Goal: Task Accomplishment & Management: Complete application form

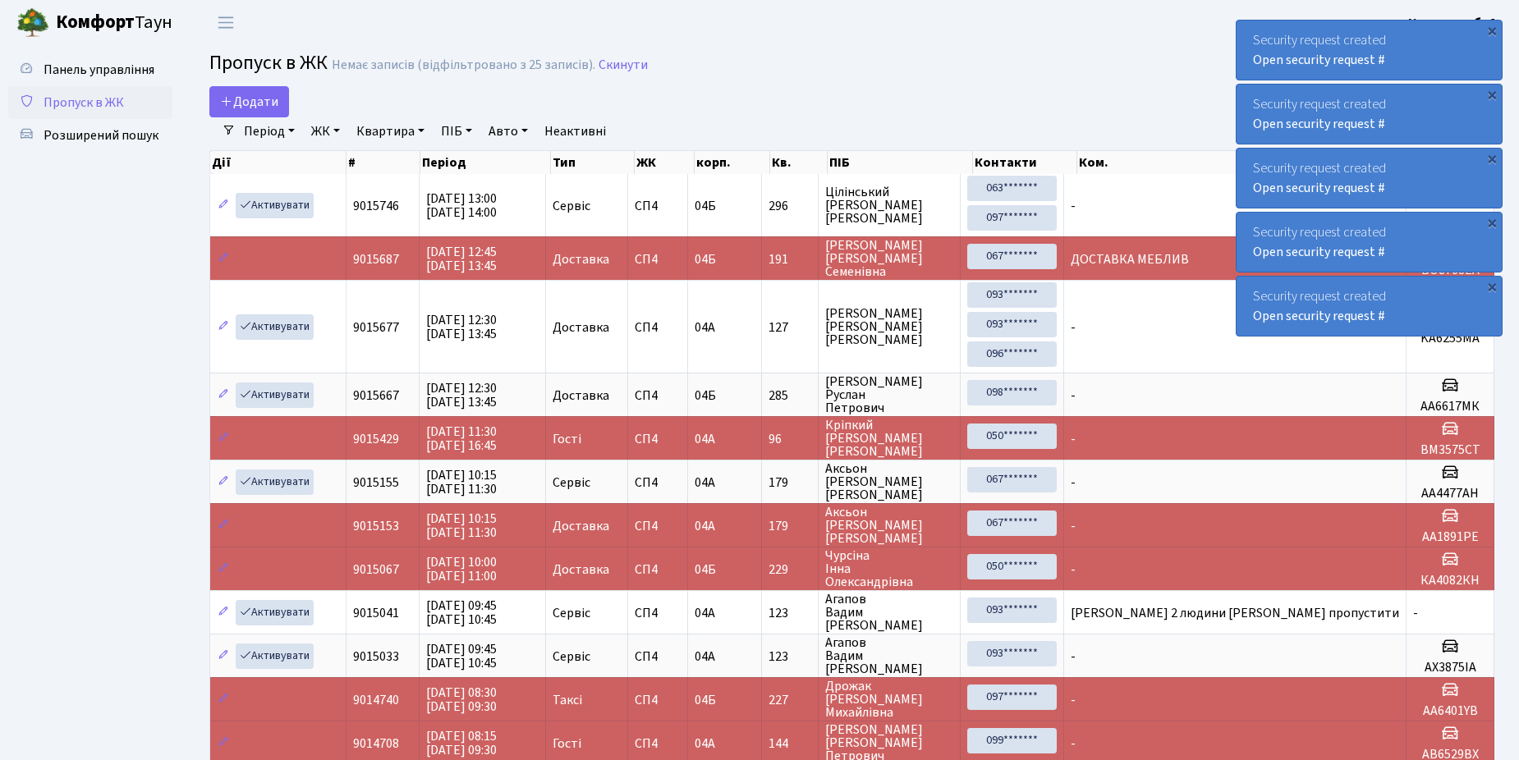
select select "25"
click at [250, 105] on span "Додати" at bounding box center [249, 102] width 58 height 18
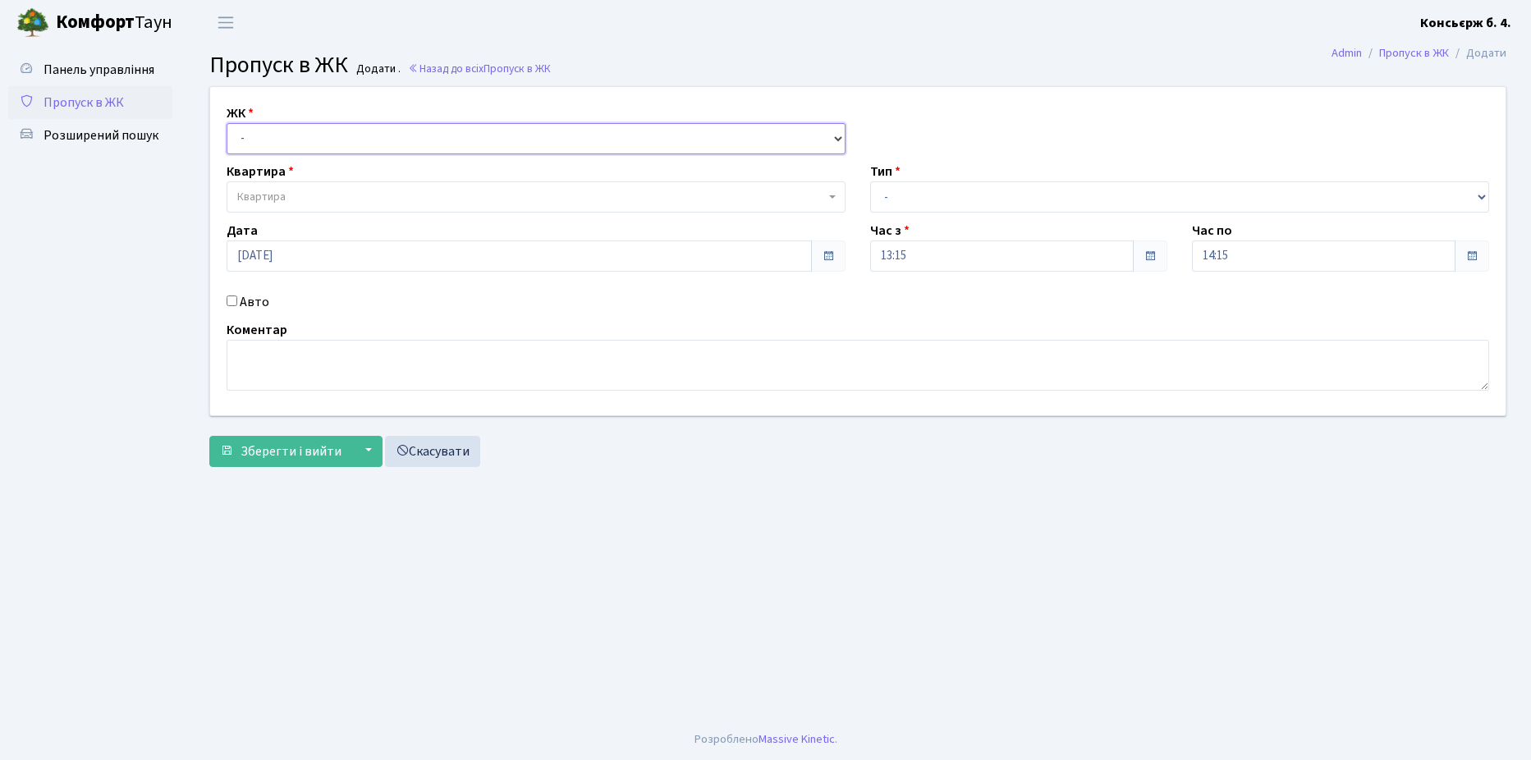
click at [296, 139] on select "- [STREET_ADDRESS]" at bounding box center [536, 138] width 619 height 31
select select "325"
click at [227, 123] on select "- [STREET_ADDRESS]" at bounding box center [536, 138] width 619 height 31
select select
click at [299, 187] on span "Квартира" at bounding box center [536, 196] width 619 height 31
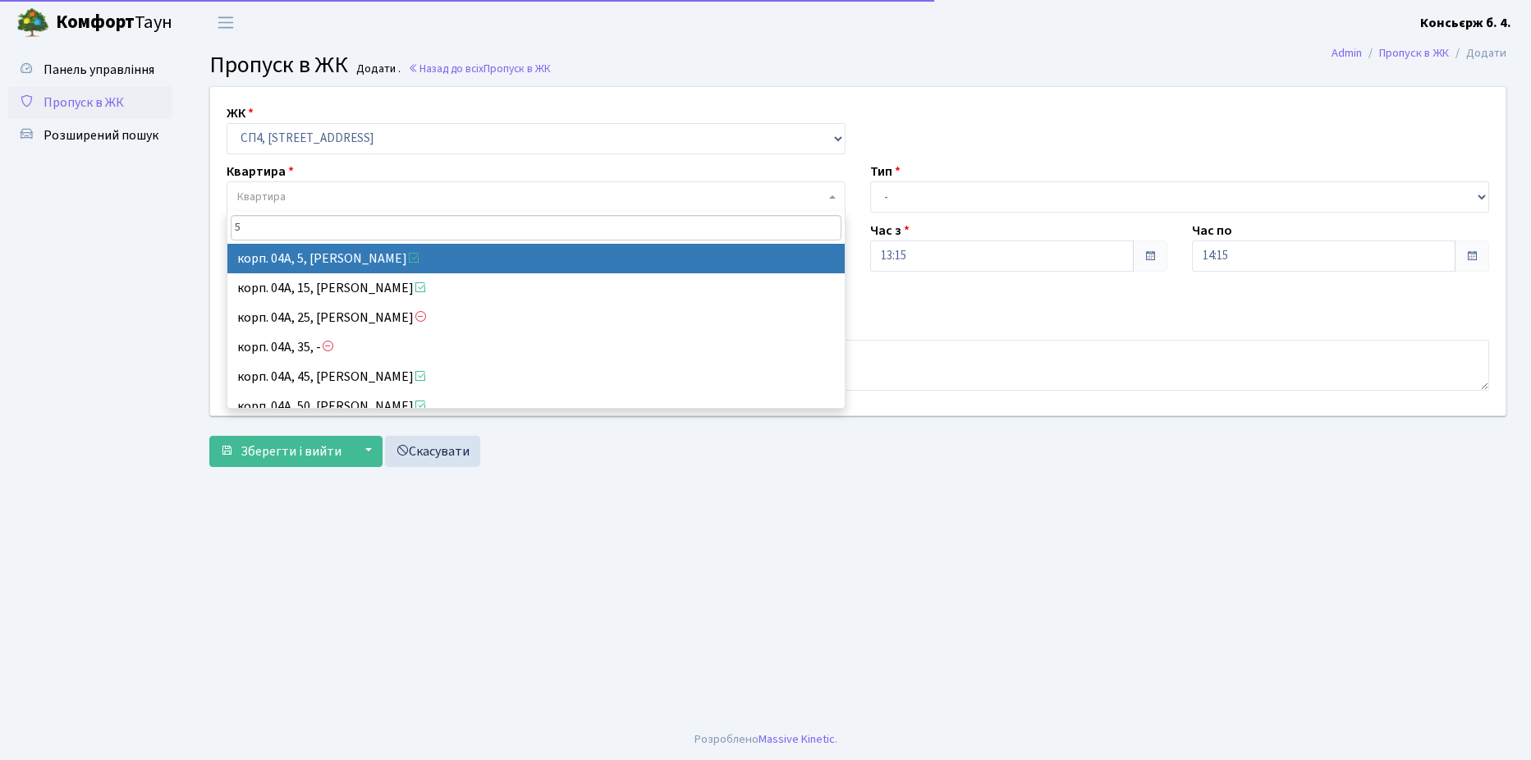
type input "5"
select select "21033"
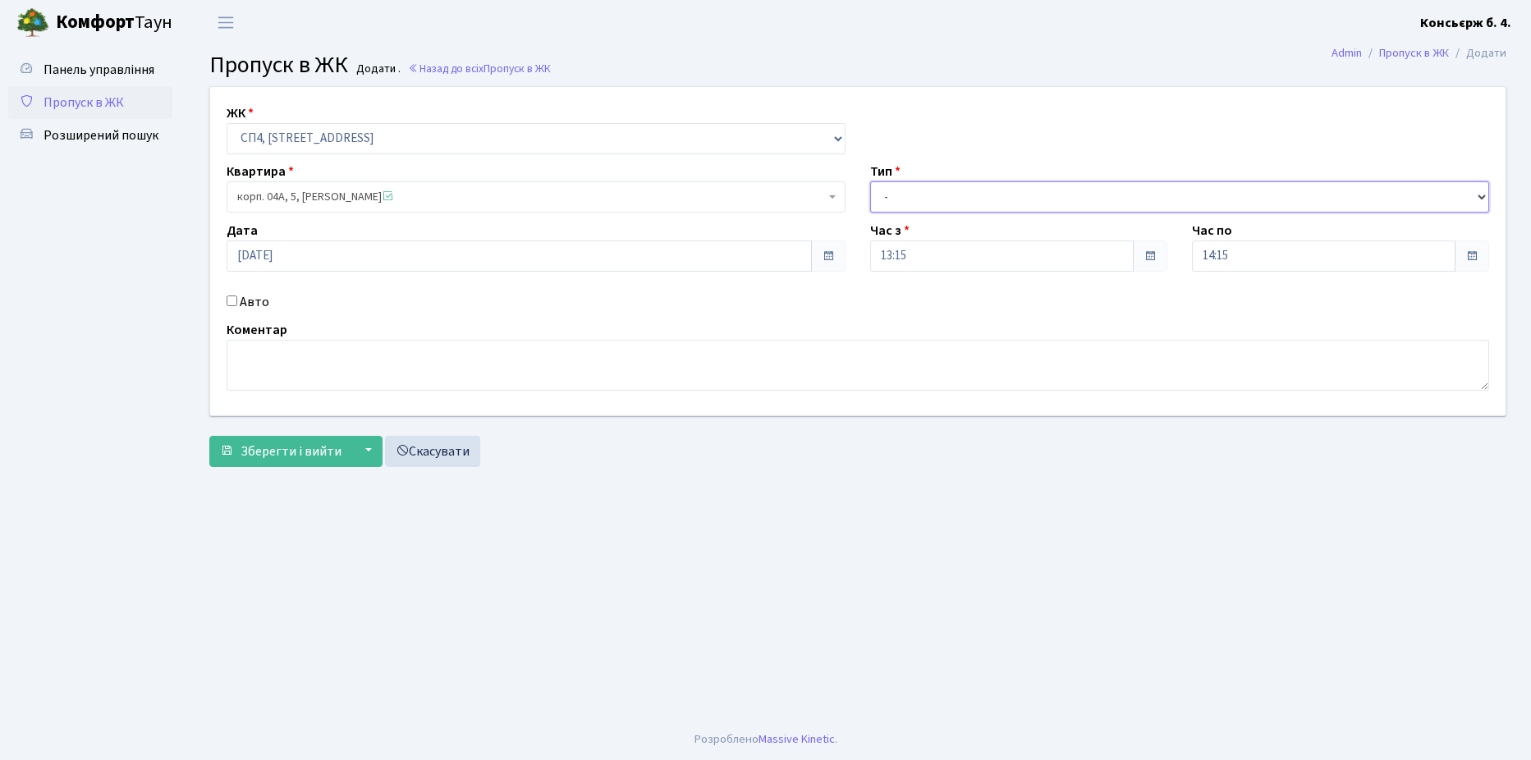
click at [951, 185] on select "- Доставка Таксі Гості Сервіс" at bounding box center [1179, 196] width 619 height 31
select select "1"
click at [870, 181] on select "- Доставка Таксі Гості Сервіс" at bounding box center [1179, 196] width 619 height 31
click at [228, 300] on input "Авто" at bounding box center [232, 301] width 11 height 11
checkbox input "true"
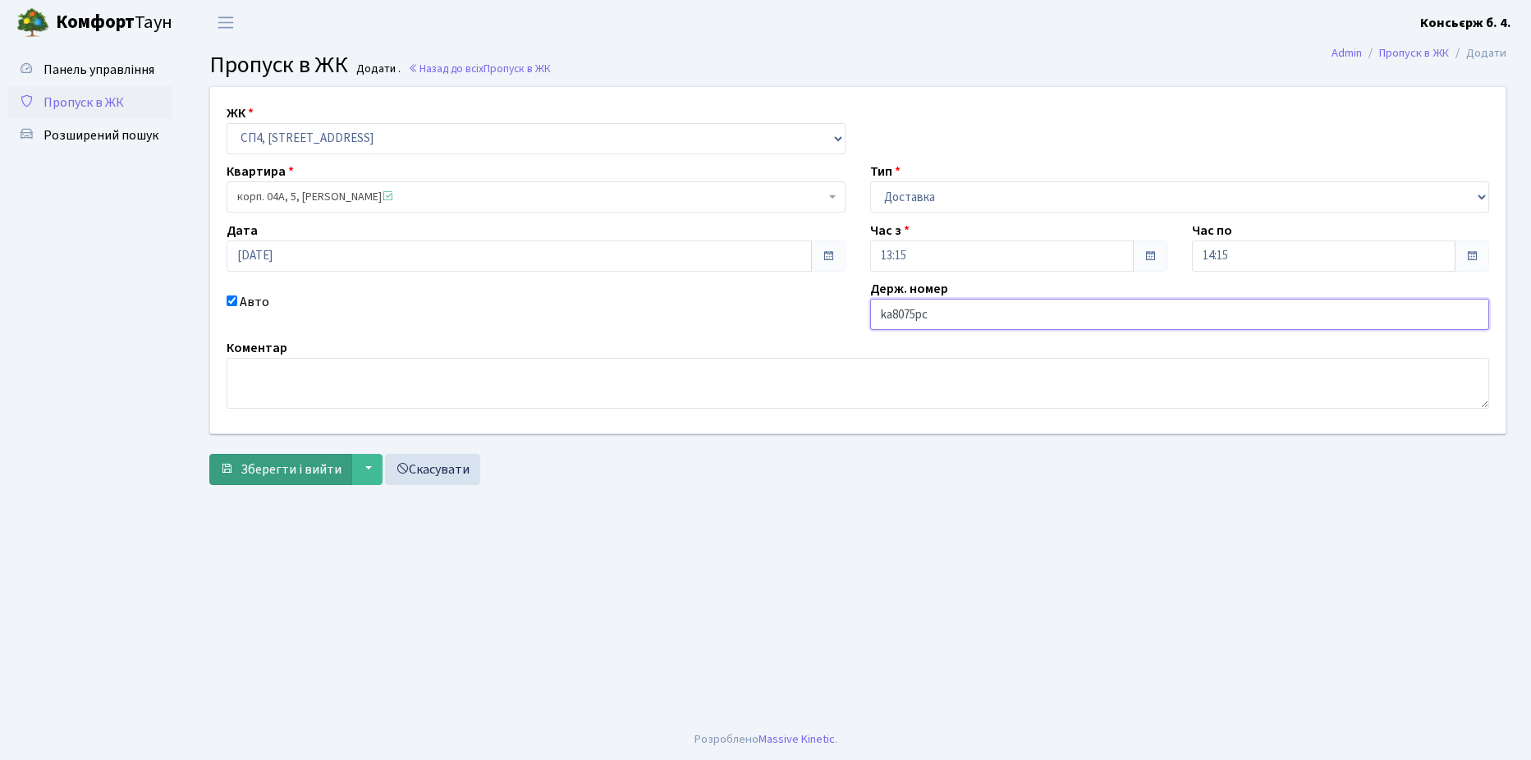
type input "ka8075pc"
click at [269, 458] on button "Зберегти і вийти" at bounding box center [280, 469] width 143 height 31
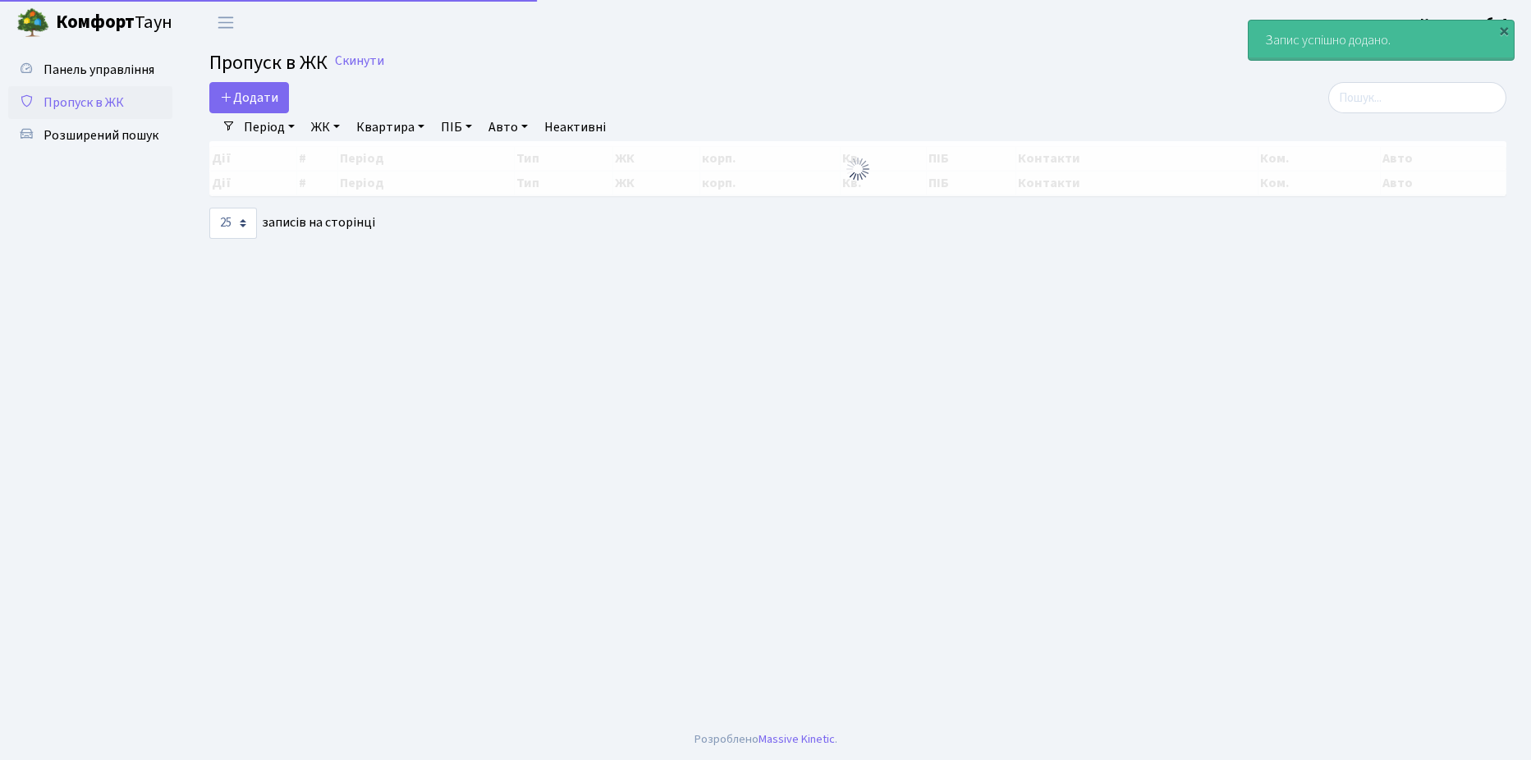
select select "25"
